Goal: Task Accomplishment & Management: Complete application form

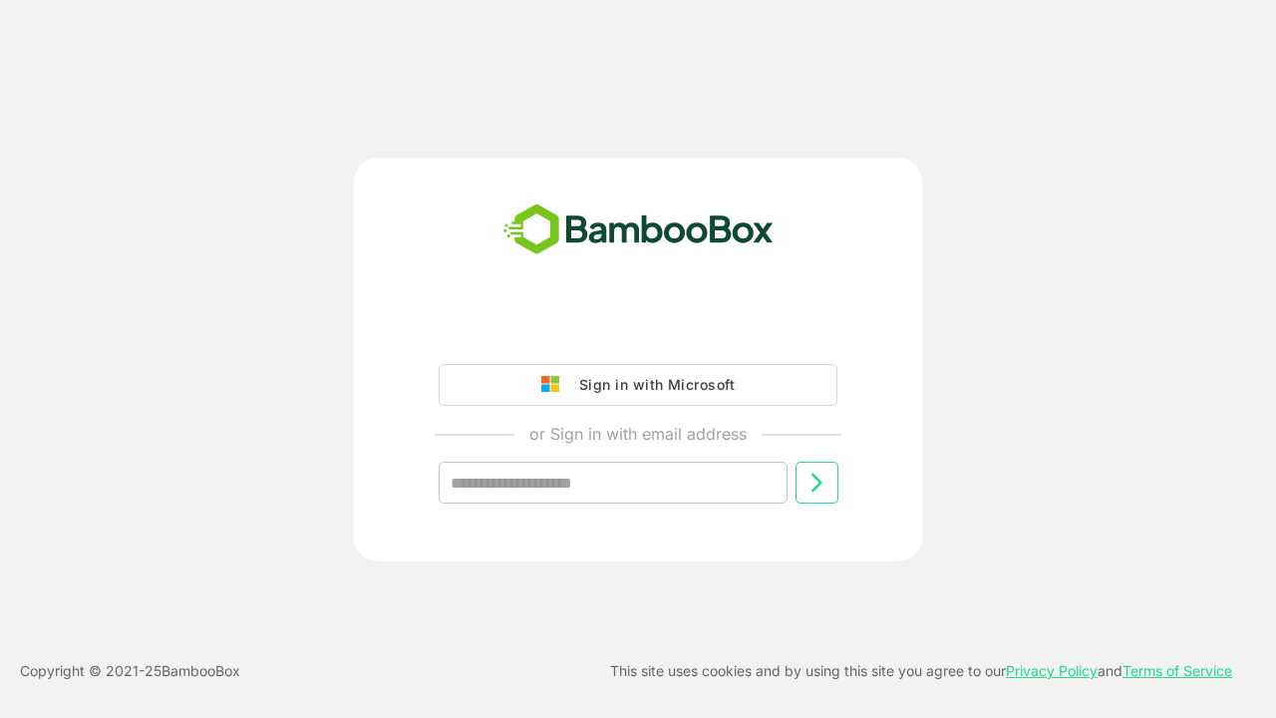
type input "**********"
click at [816, 482] on icon at bounding box center [816, 482] width 24 height 24
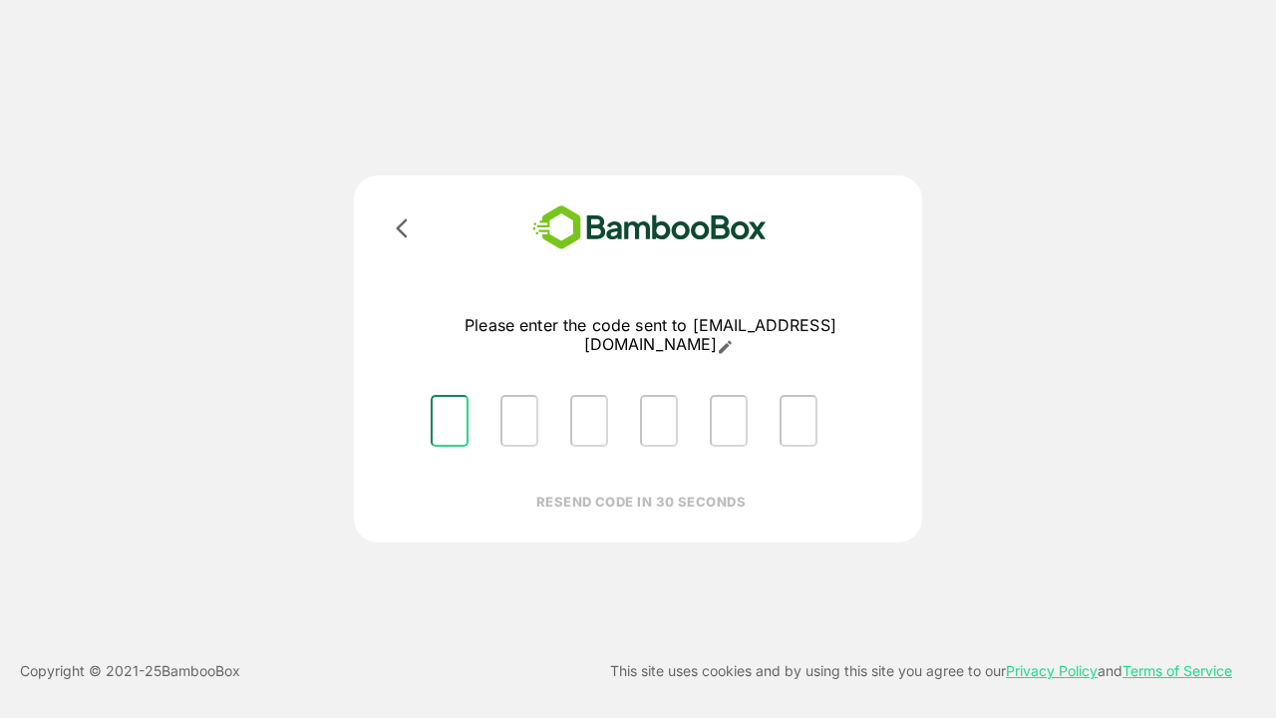
type input "*"
